Goal: Transaction & Acquisition: Register for event/course

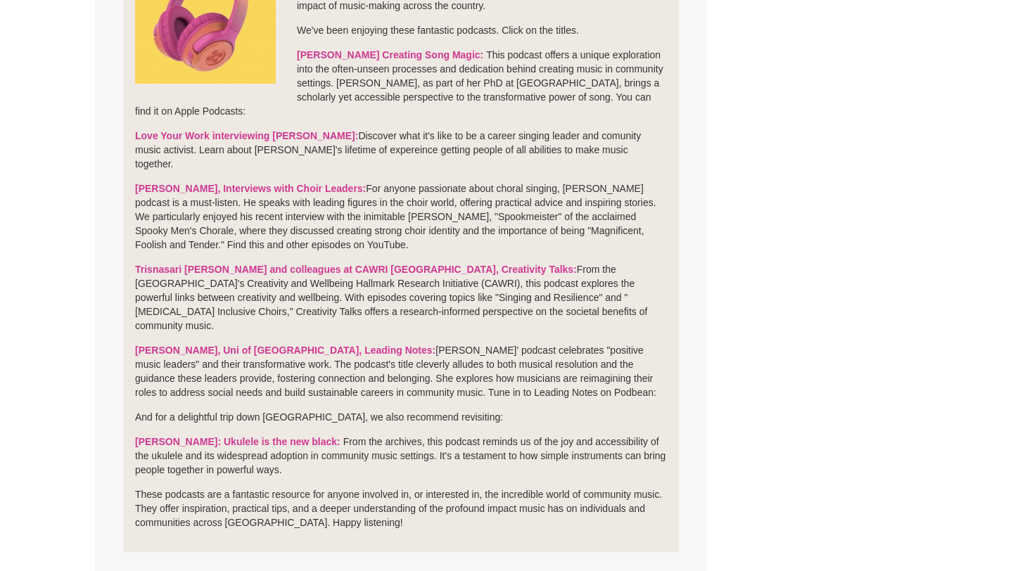
scroll to position [457, 0]
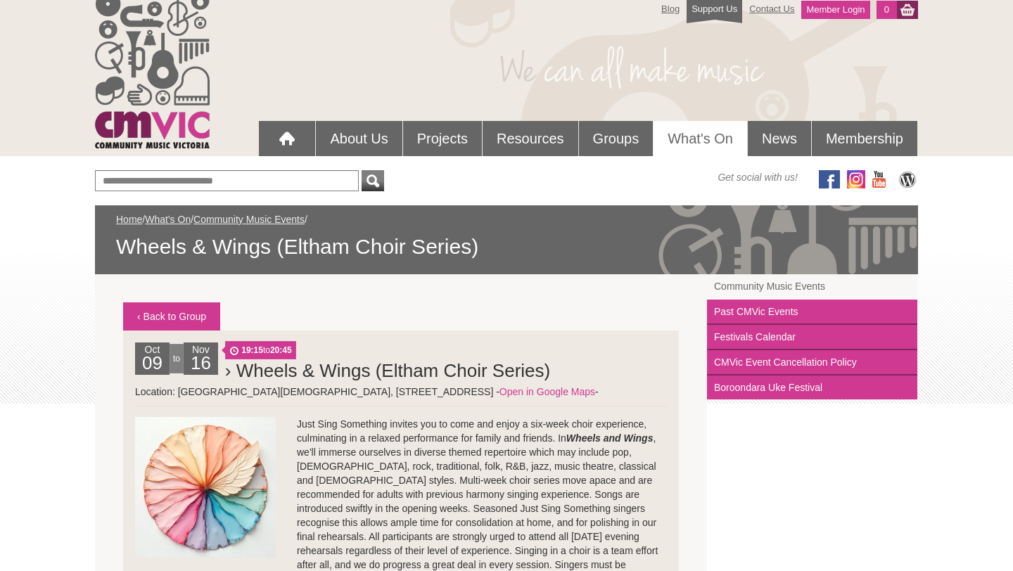
scroll to position [9, 0]
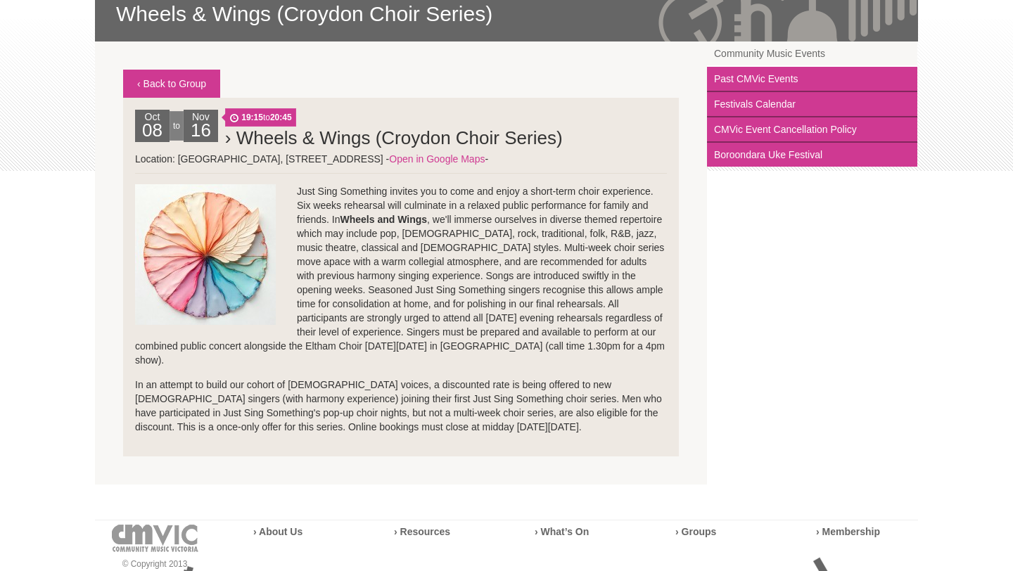
scroll to position [225, 0]
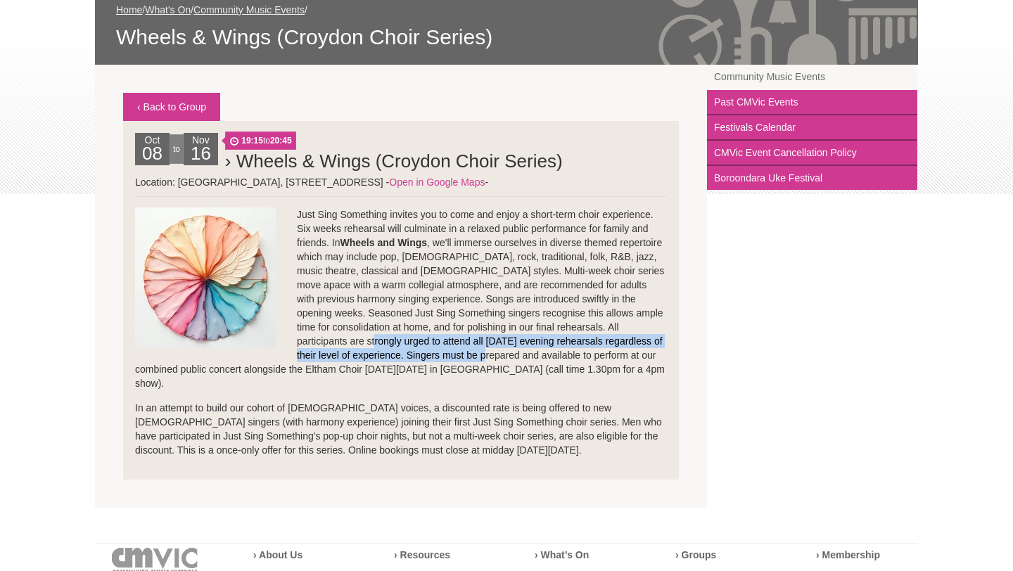
drag, startPoint x: 331, startPoint y: 341, endPoint x: 469, endPoint y: 354, distance: 138.5
click at [469, 354] on p "Just Sing Something invites you to come and enjoy a short-term choir experience…" at bounding box center [401, 299] width 532 height 183
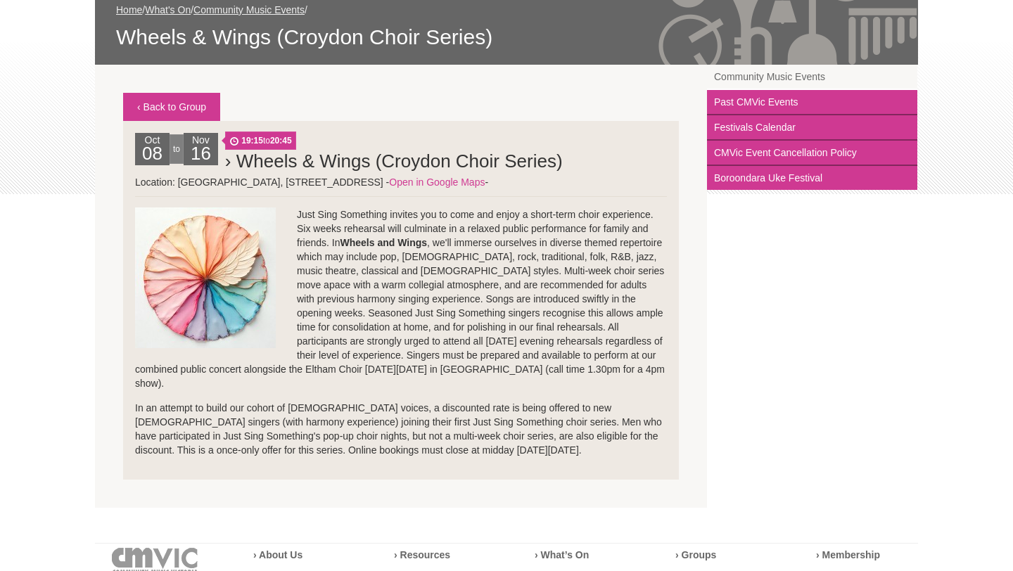
click at [345, 369] on p "Just Sing Something invites you to come and enjoy a short-term choir experience…" at bounding box center [401, 299] width 532 height 183
drag, startPoint x: 356, startPoint y: 371, endPoint x: 442, endPoint y: 371, distance: 85.8
click at [442, 371] on p "Just Sing Something invites you to come and enjoy a short-term choir experience…" at bounding box center [401, 299] width 532 height 183
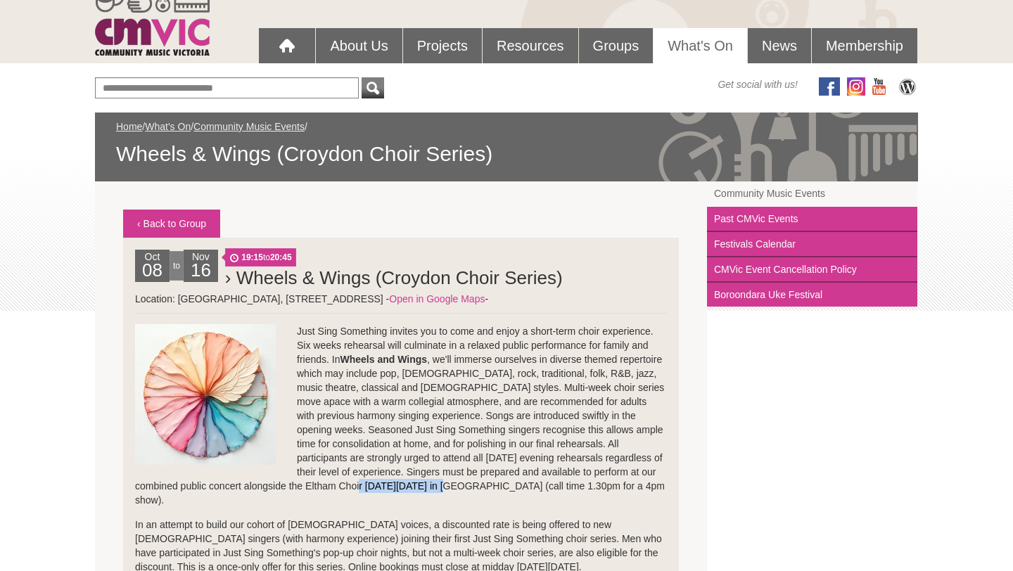
scroll to position [0, 0]
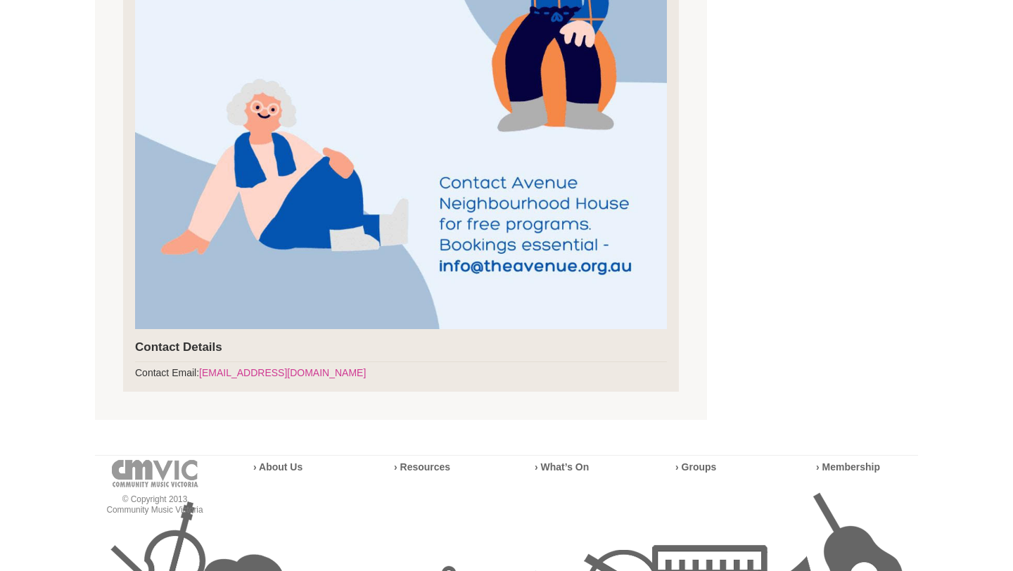
scroll to position [820, 0]
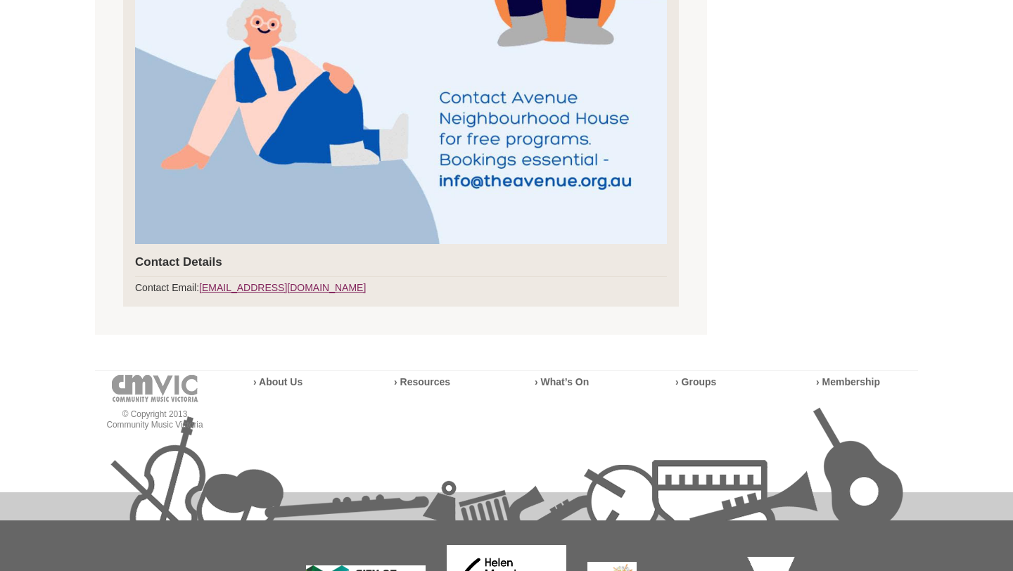
click at [255, 293] on link "info@theavenue.org.au" at bounding box center [282, 287] width 167 height 11
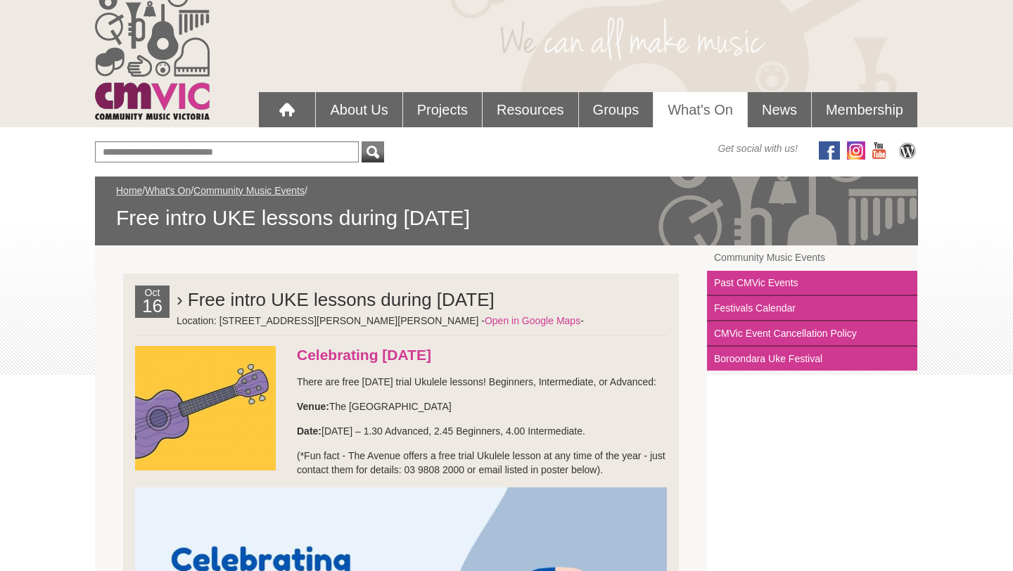
scroll to position [0, 0]
